Goal: Task Accomplishment & Management: Manage account settings

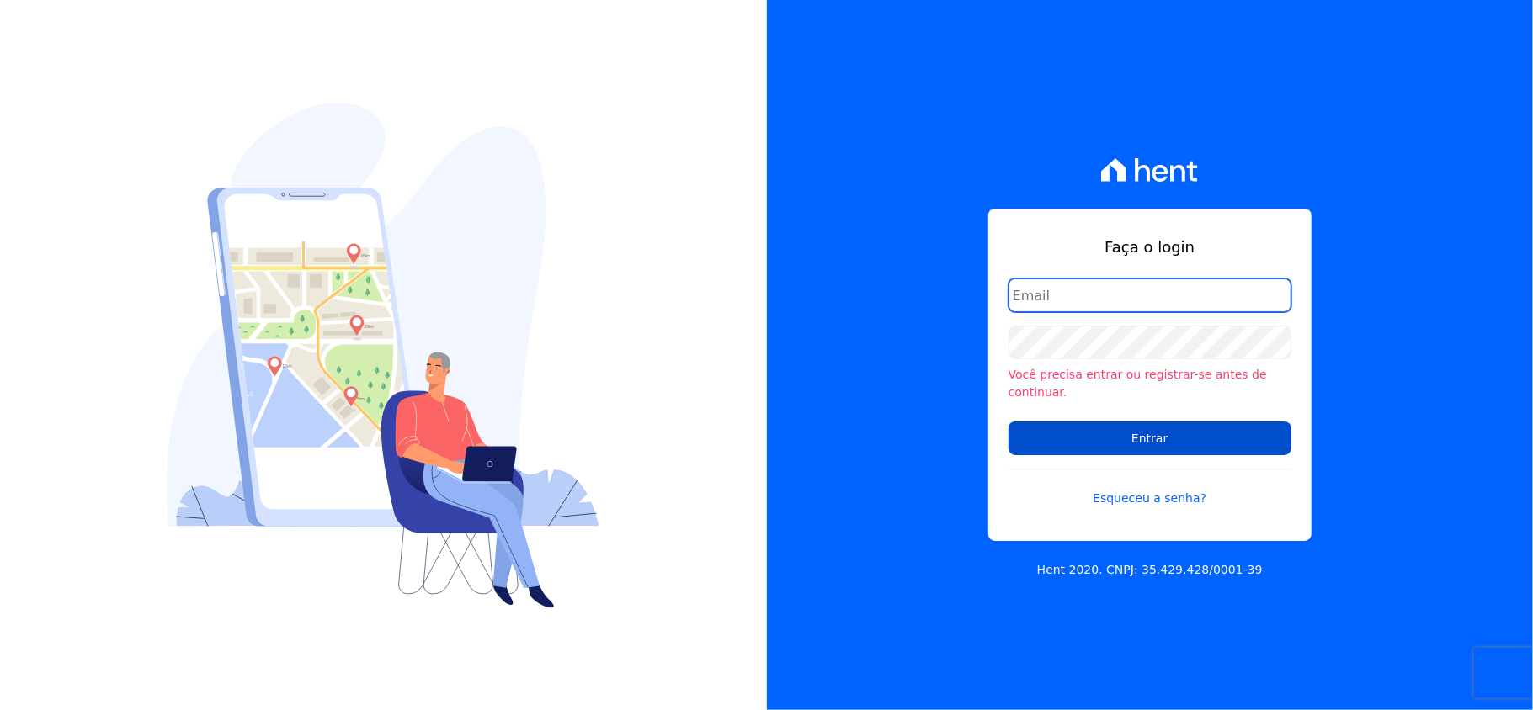
type input "valeempreendimentos@gmail.com"
click at [1136, 426] on input "Entrar" at bounding box center [1149, 439] width 283 height 34
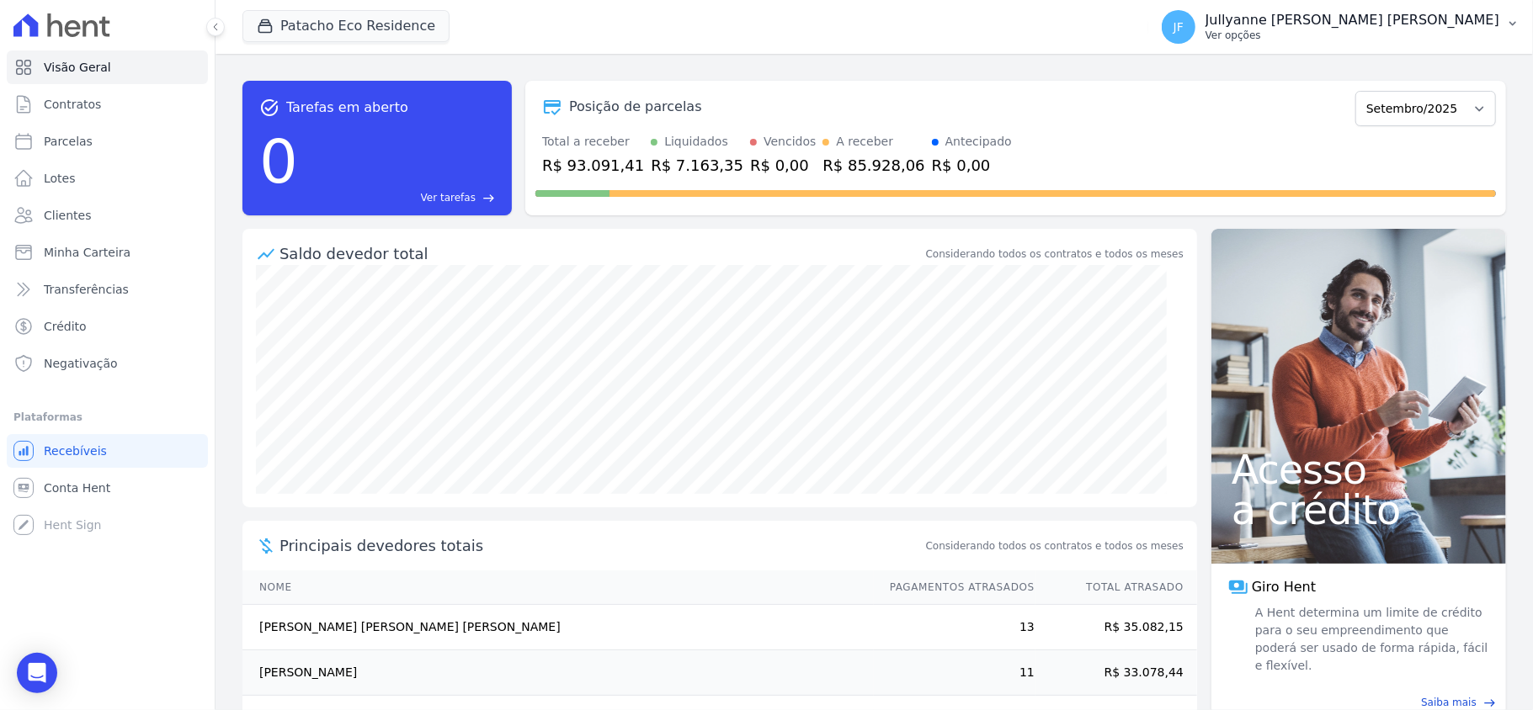
click at [1448, 25] on p "Jullyanne [PERSON_NAME] [PERSON_NAME]" at bounding box center [1352, 20] width 294 height 17
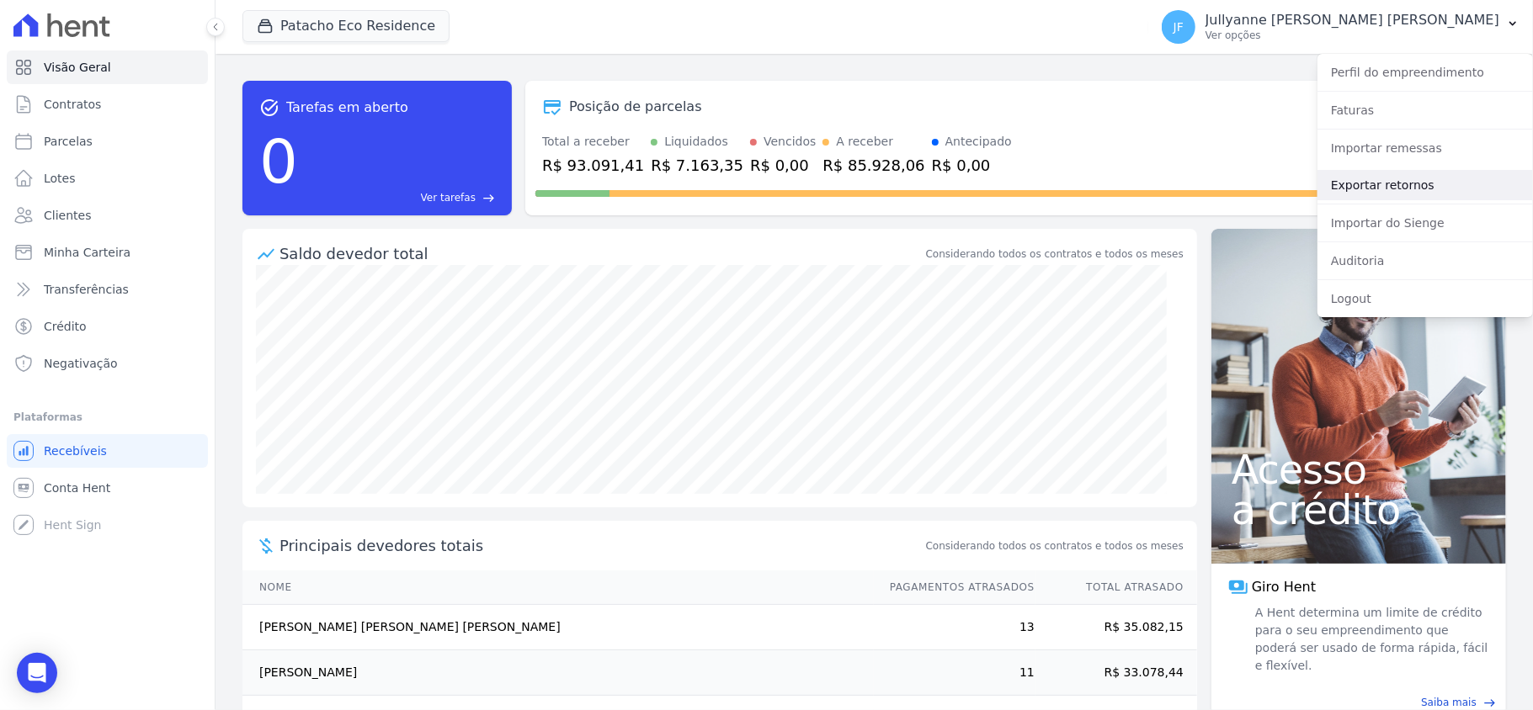
click at [1433, 193] on link "Exportar retornos" at bounding box center [1424, 185] width 215 height 30
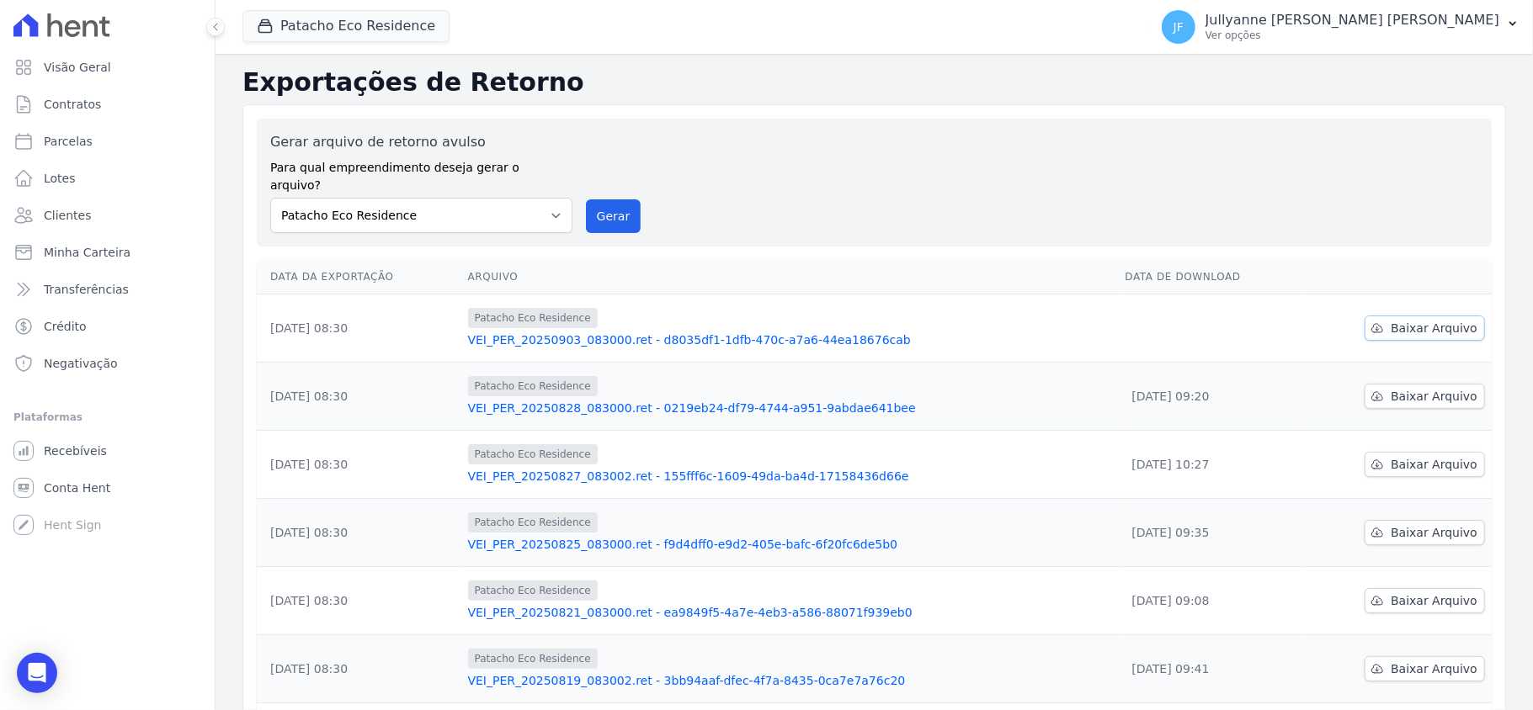
click at [1417, 316] on link "Baixar Arquivo" at bounding box center [1424, 328] width 120 height 25
click at [1422, 320] on span "Baixar Arquivo" at bounding box center [1434, 328] width 87 height 17
click at [81, 331] on span "Crédito" at bounding box center [65, 326] width 43 height 17
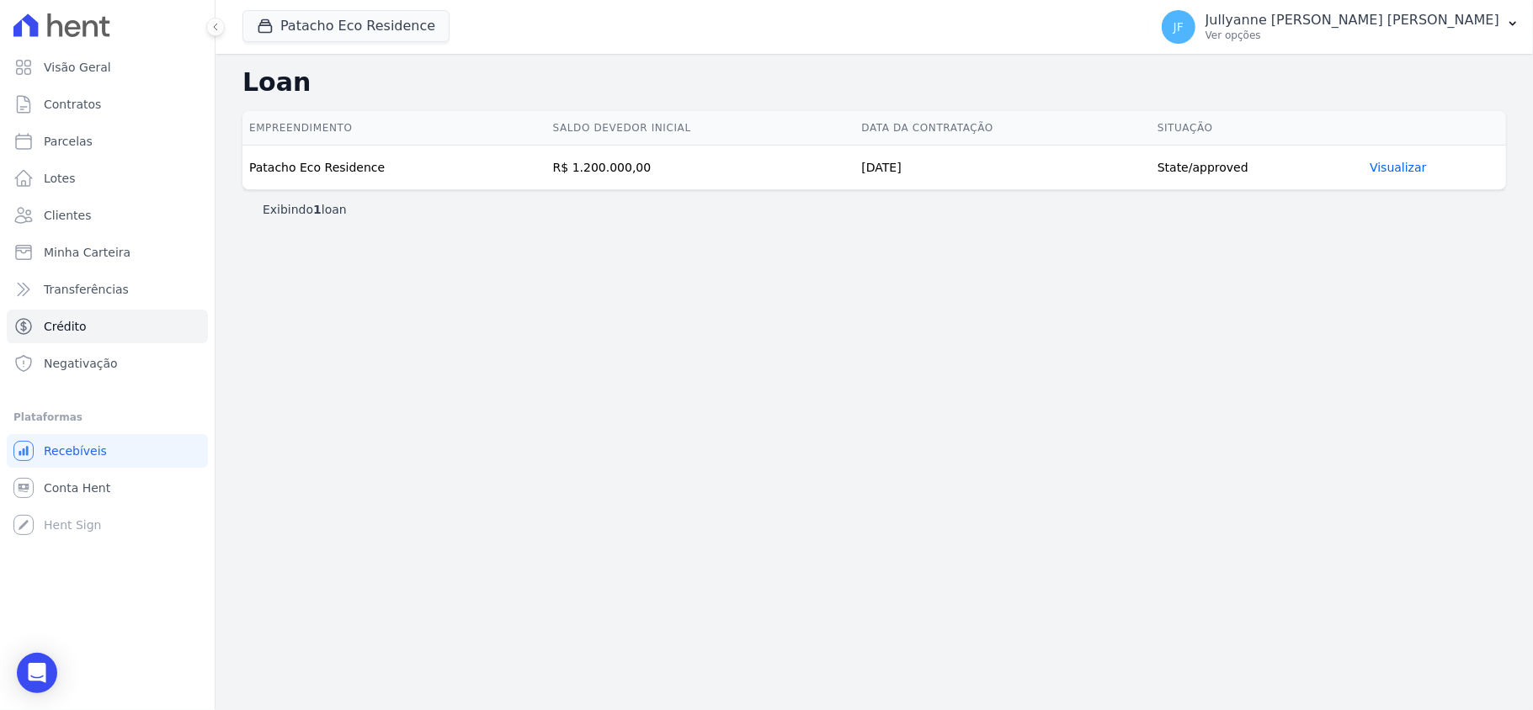
click at [1402, 172] on link "Visualizar" at bounding box center [1398, 167] width 56 height 13
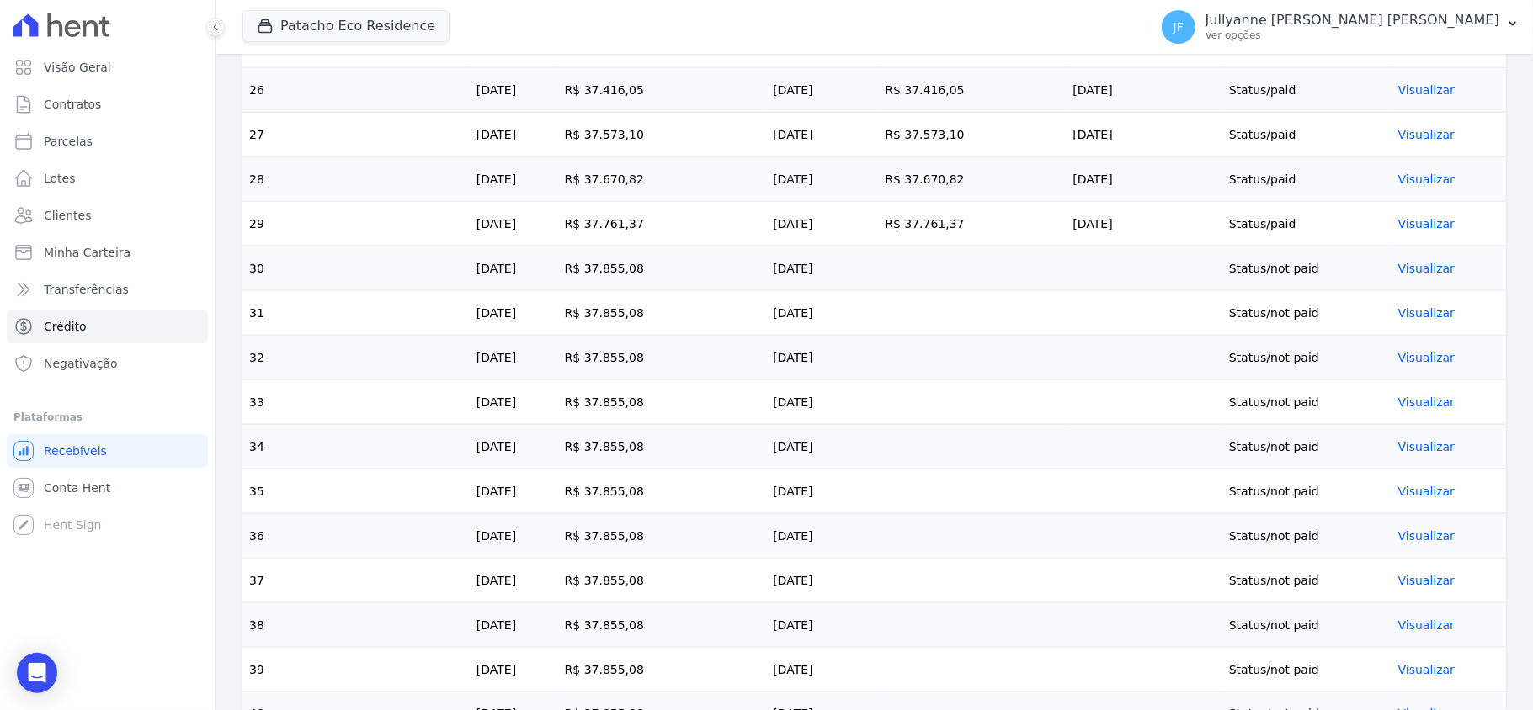
scroll to position [1683, 0]
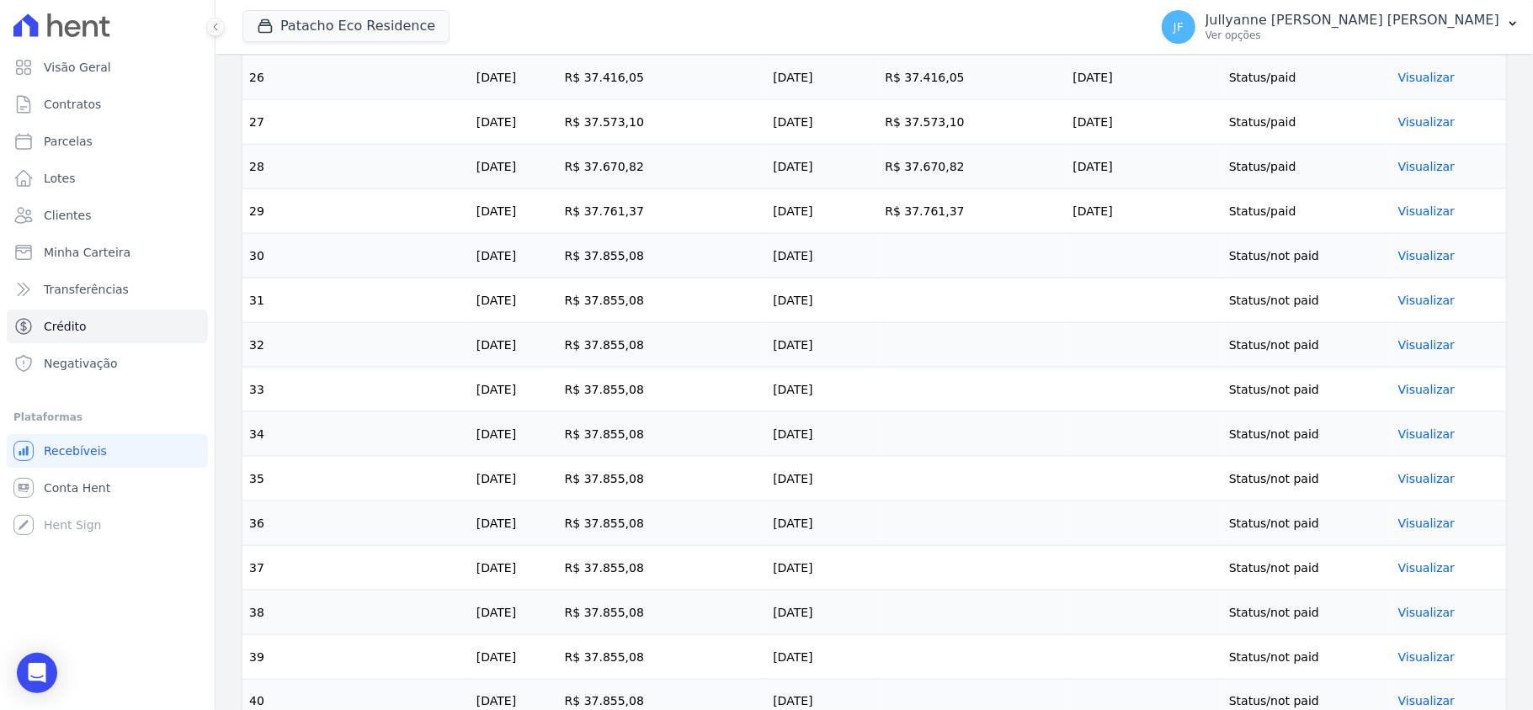
click at [1398, 263] on link "Visualizar" at bounding box center [1426, 255] width 56 height 13
click at [1408, 263] on link "Visualizar" at bounding box center [1426, 255] width 56 height 13
click at [1415, 263] on link "Visualizar" at bounding box center [1426, 255] width 56 height 13
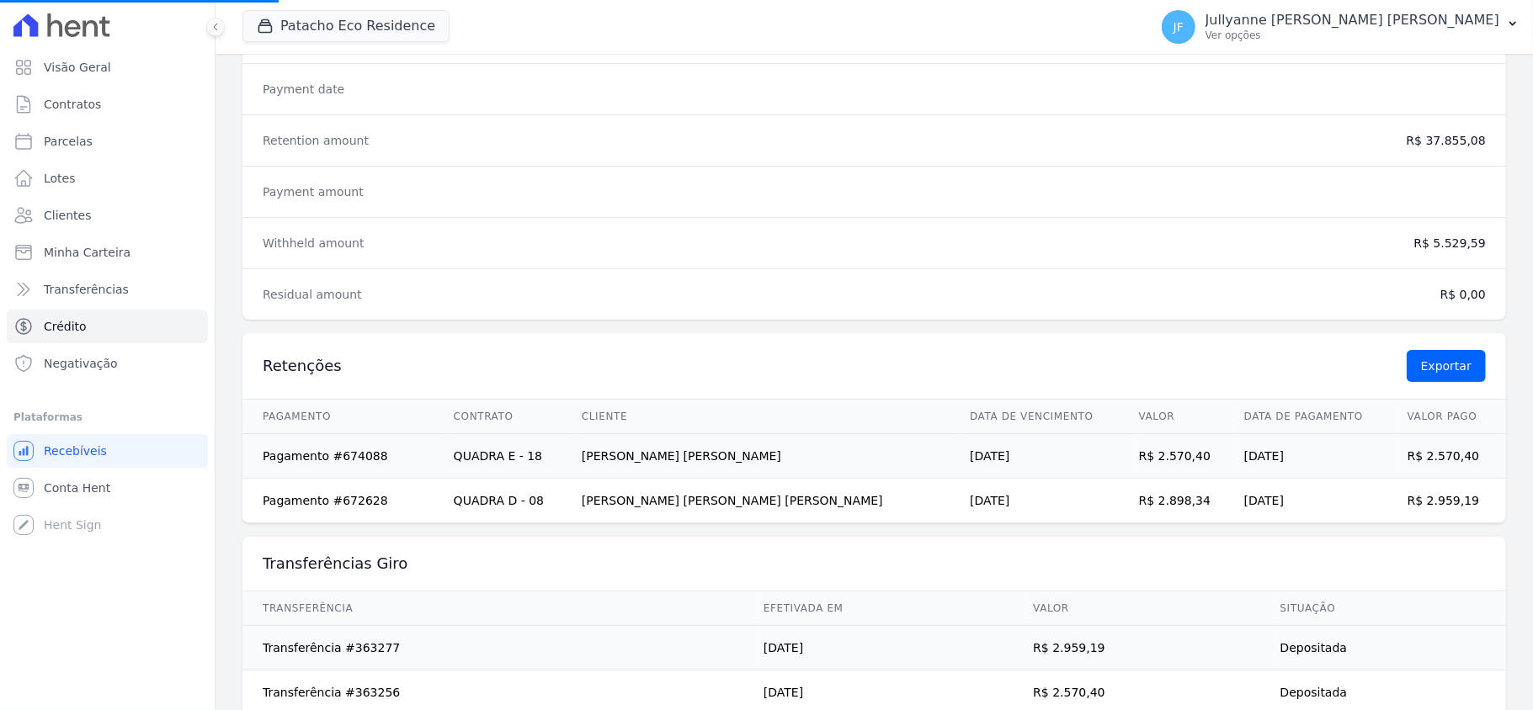
scroll to position [449, 0]
